Goal: Browse casually

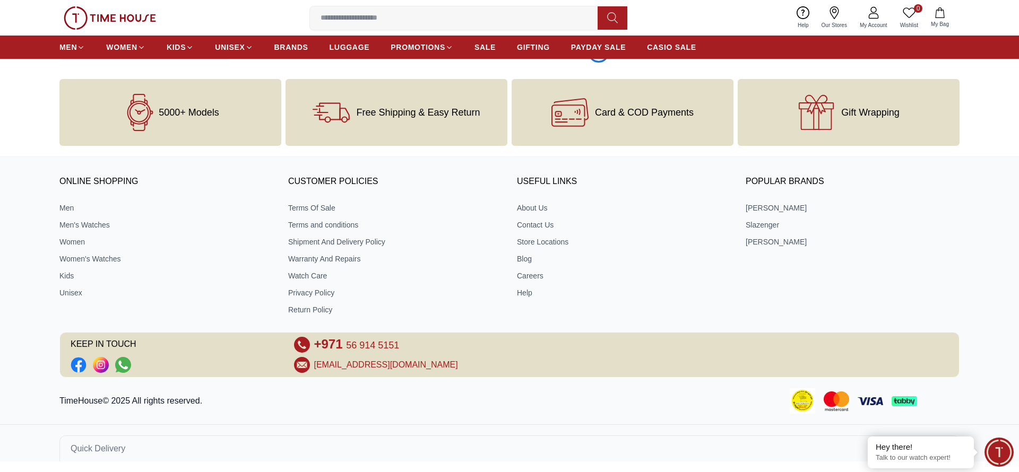
scroll to position [1759, 0]
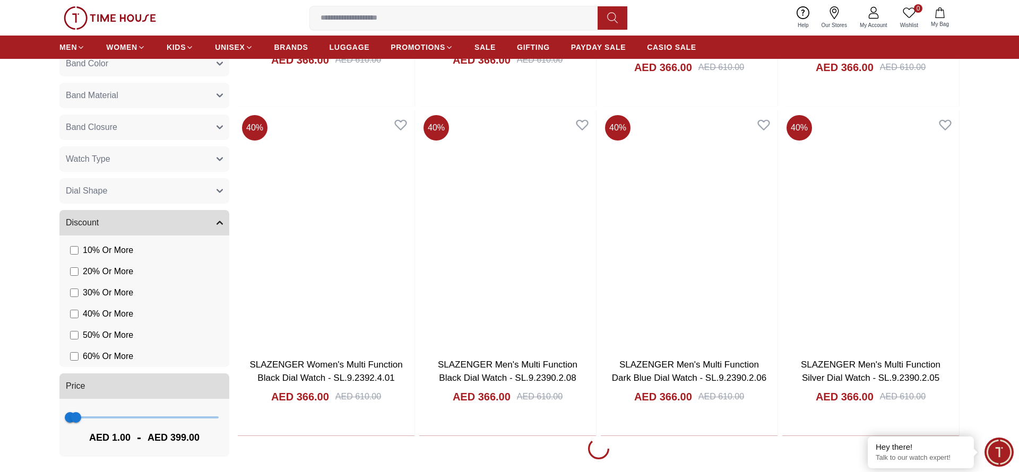
scroll to position [5050, 0]
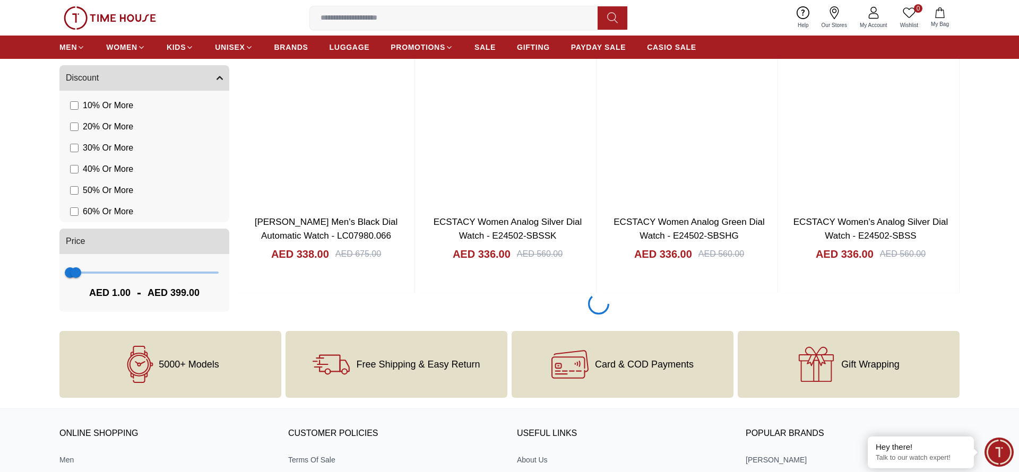
scroll to position [8341, 0]
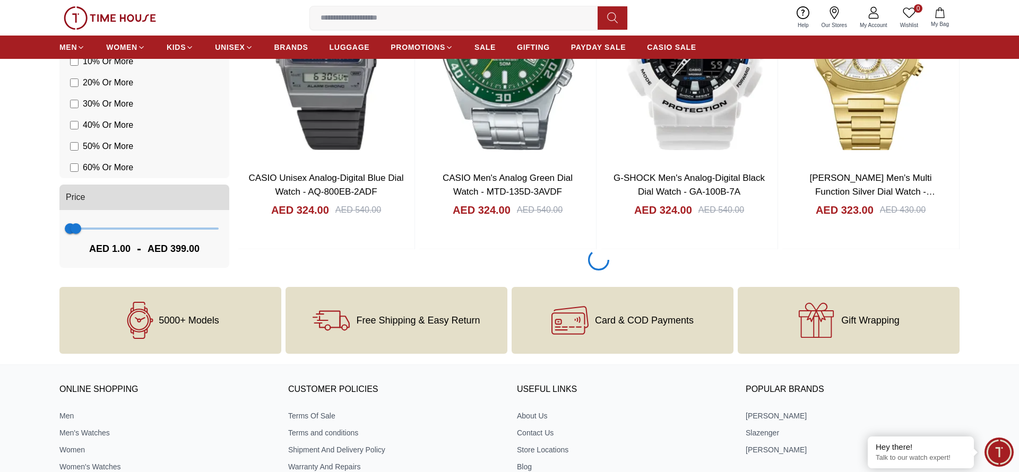
scroll to position [9987, 0]
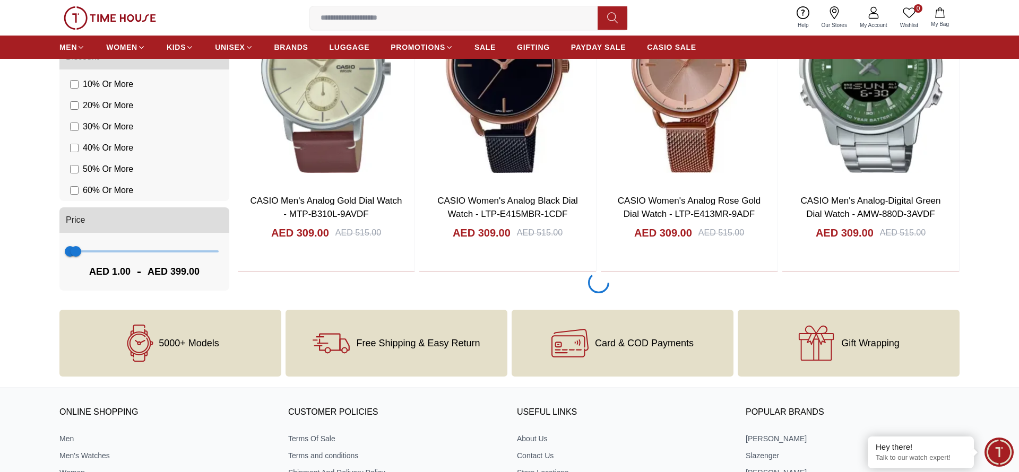
scroll to position [11632, 0]
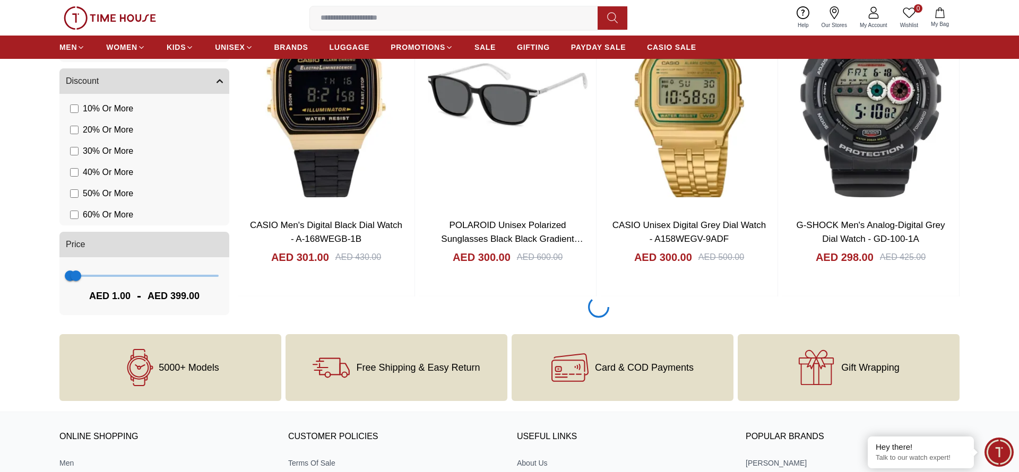
scroll to position [13278, 0]
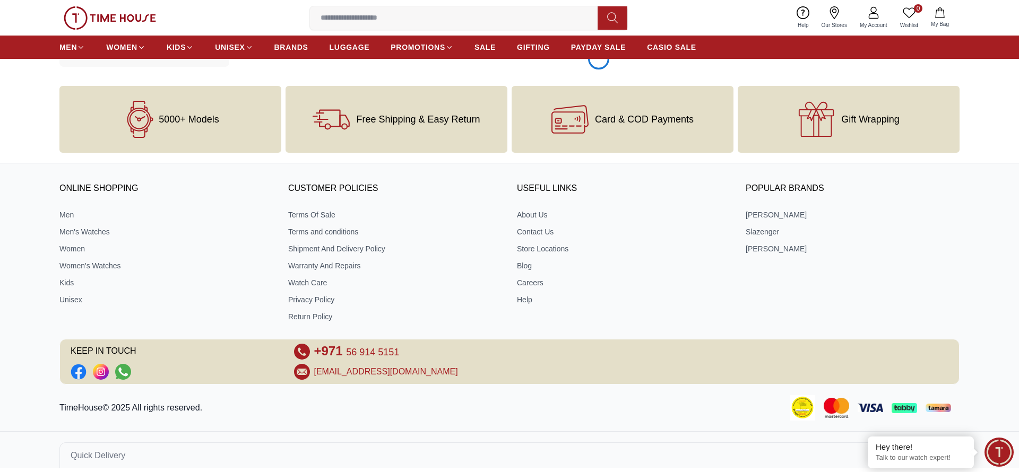
scroll to position [16569, 0]
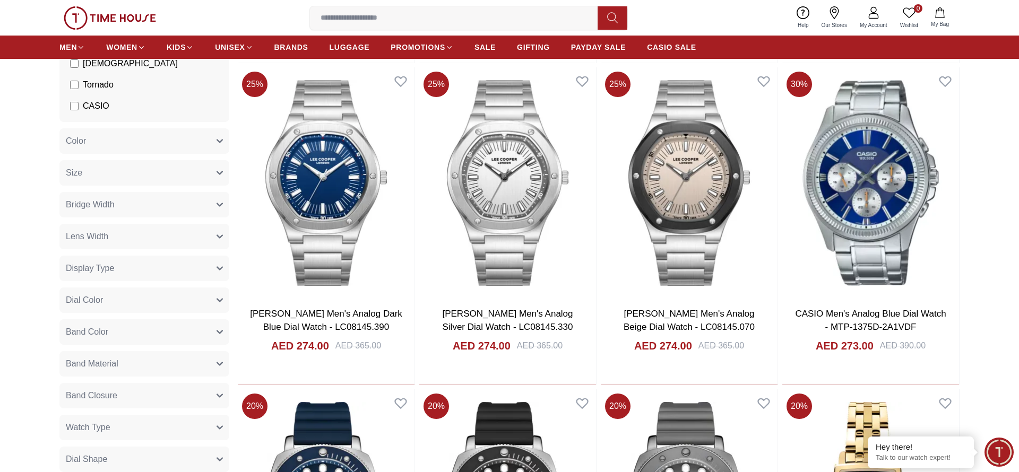
scroll to position [19861, 0]
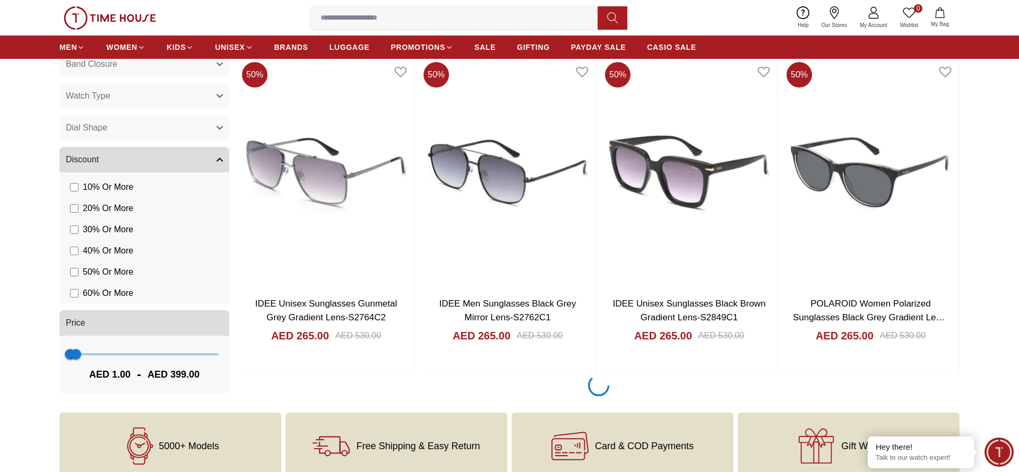
scroll to position [21506, 0]
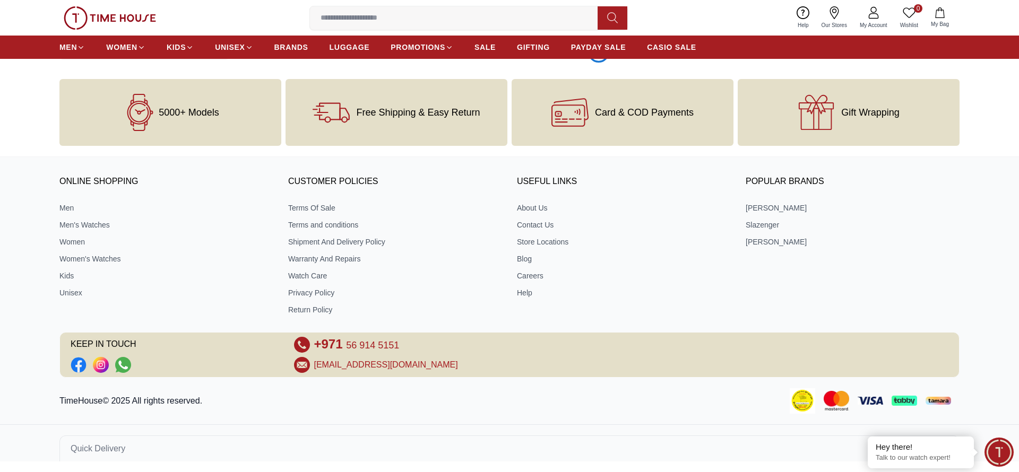
scroll to position [23152, 0]
